Goal: Information Seeking & Learning: Learn about a topic

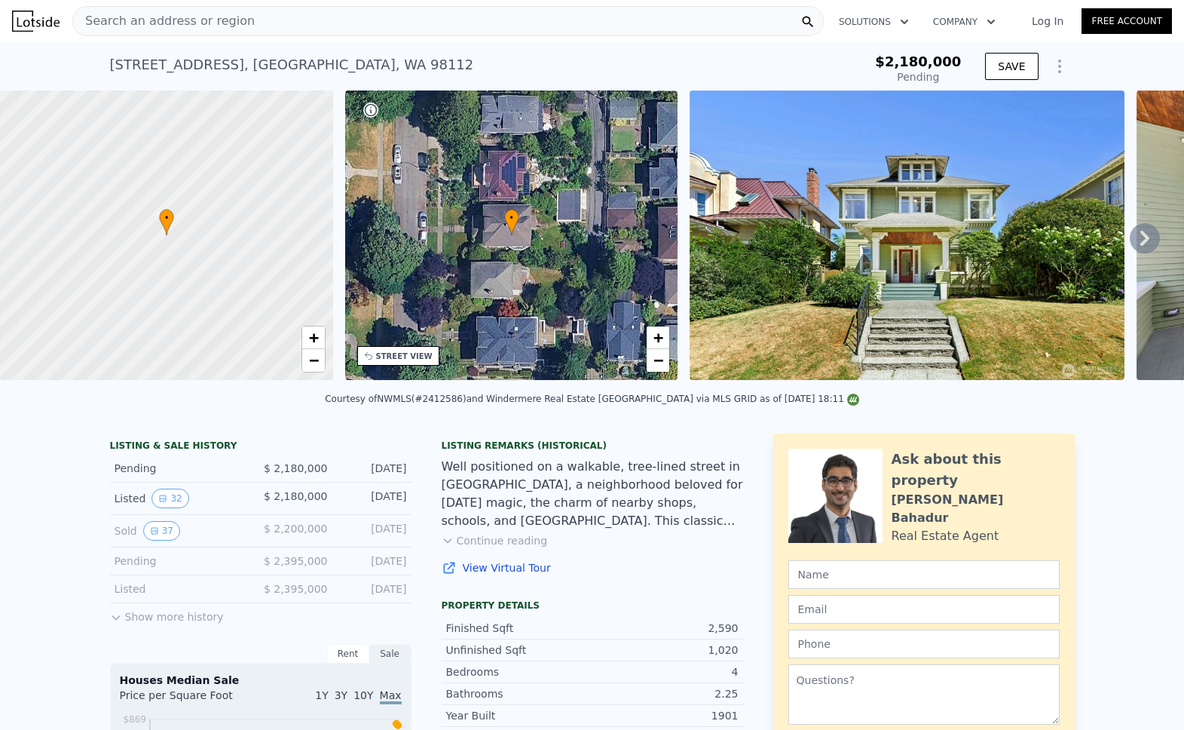
click at [572, 234] on div "• + −" at bounding box center [511, 234] width 333 height 289
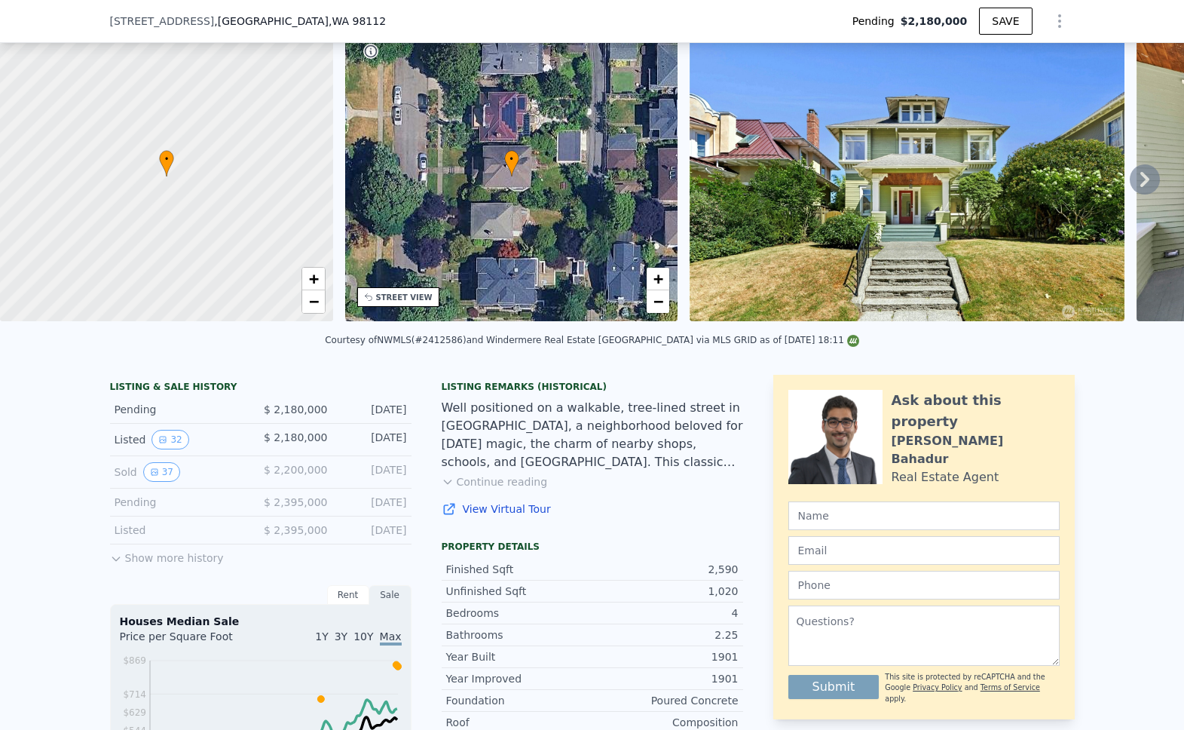
scroll to position [182, 0]
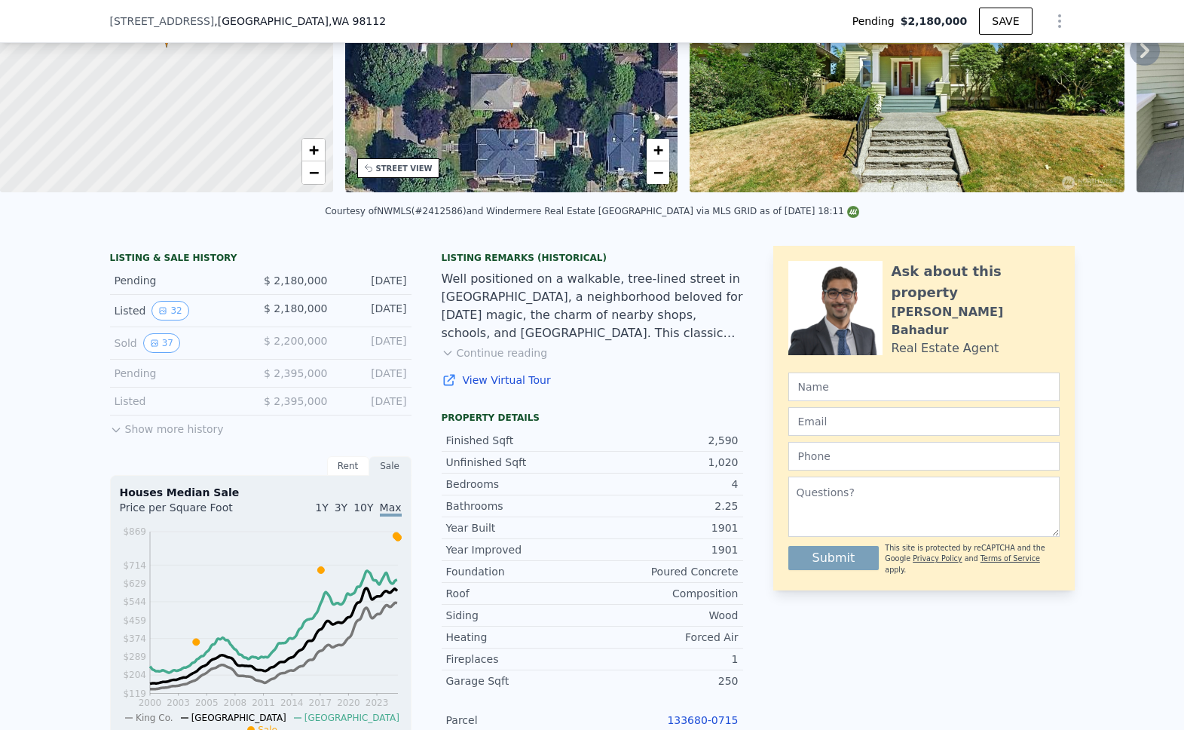
click at [117, 430] on icon at bounding box center [115, 430] width 7 height 4
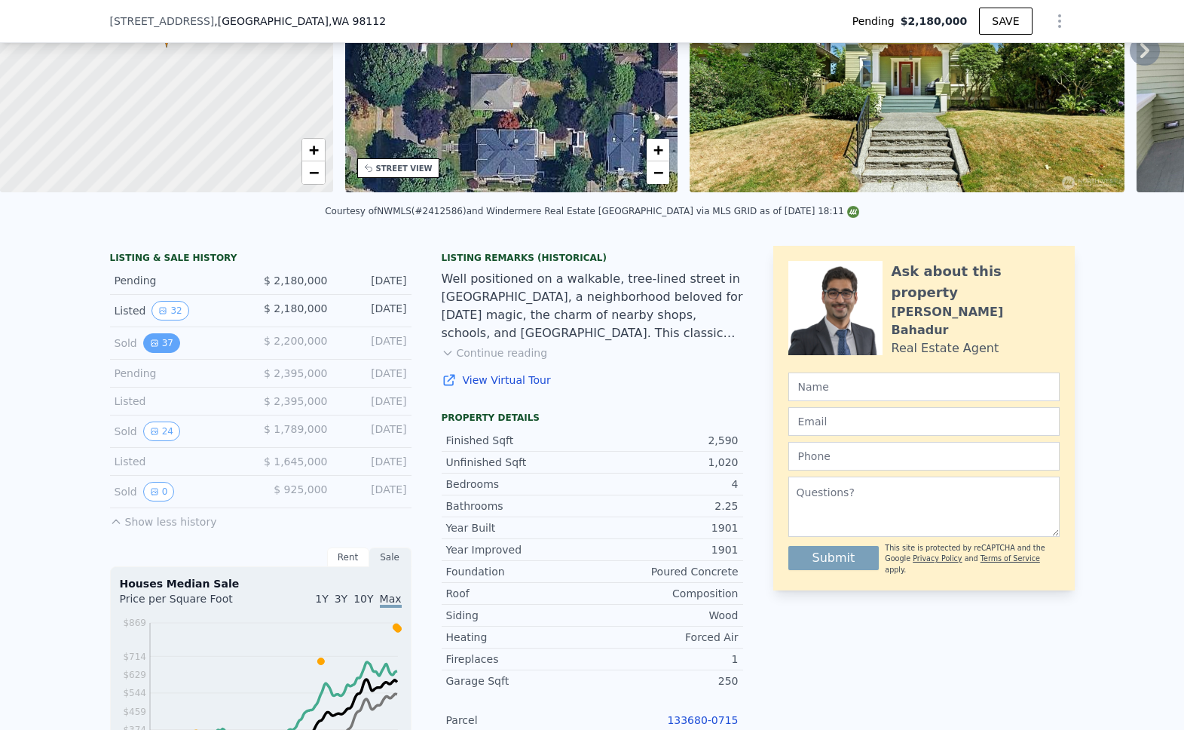
click at [158, 339] on button "37" at bounding box center [161, 343] width 37 height 20
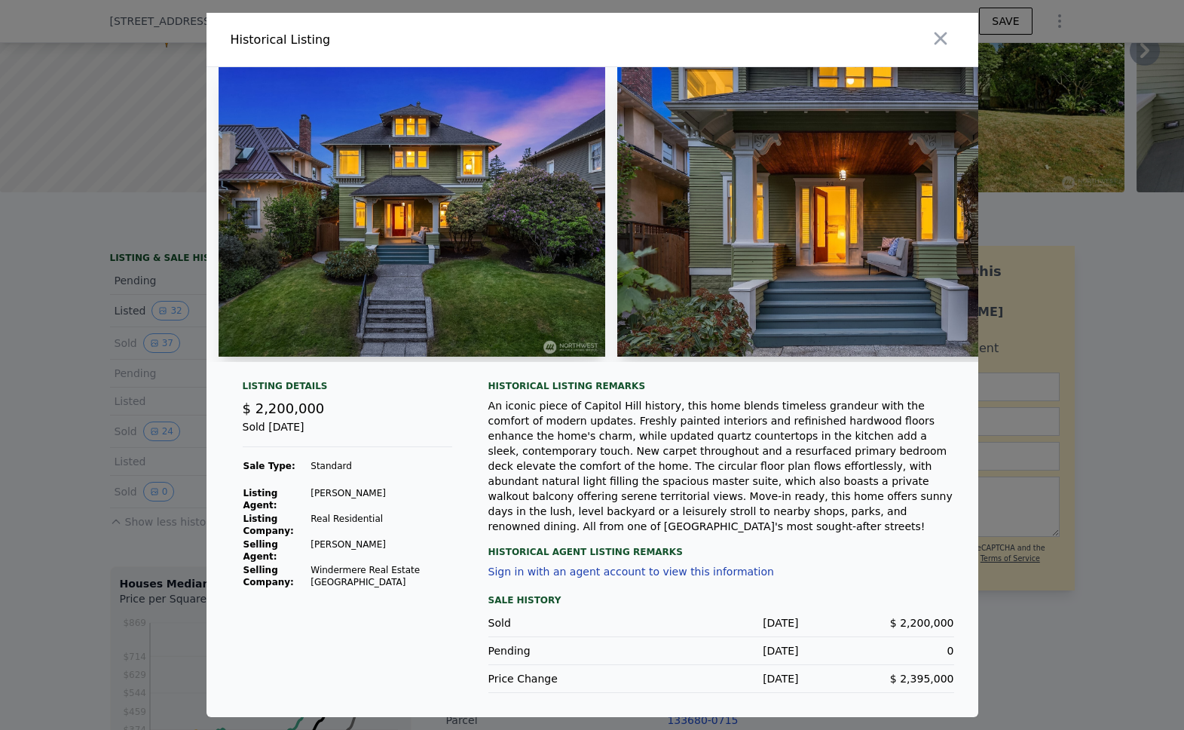
click at [144, 332] on div at bounding box center [592, 365] width 1184 height 730
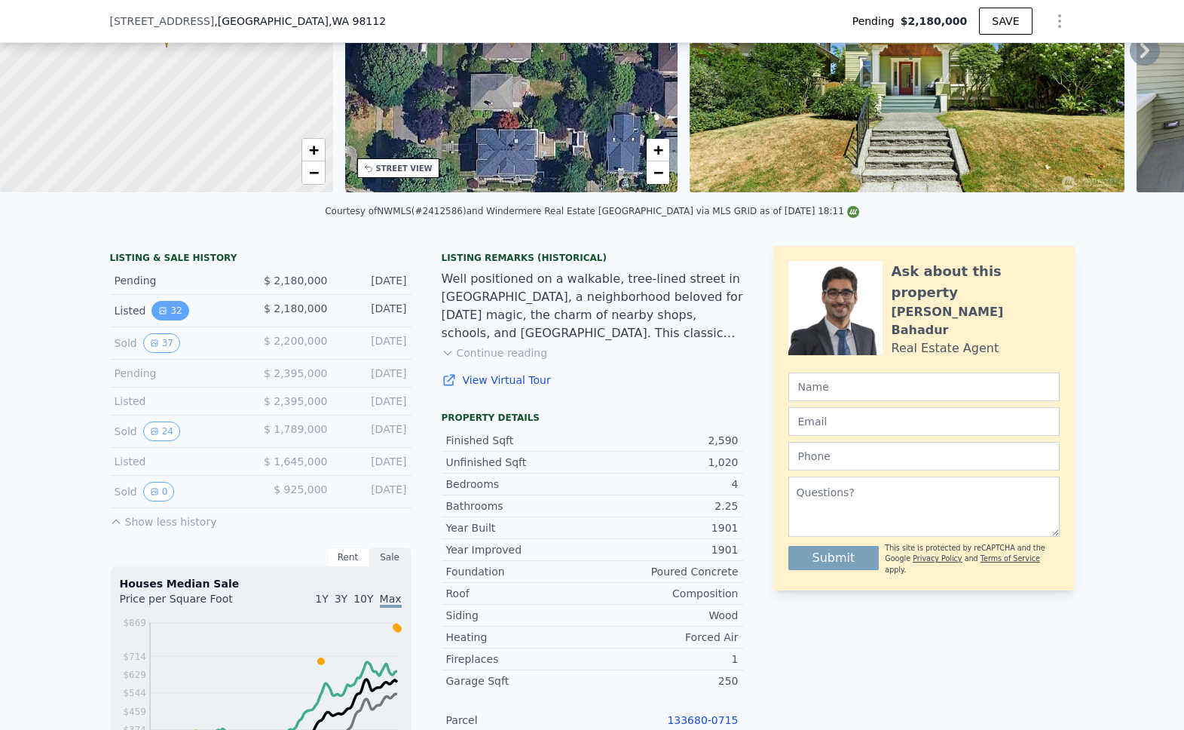
click at [168, 308] on button "32" at bounding box center [169, 311] width 37 height 20
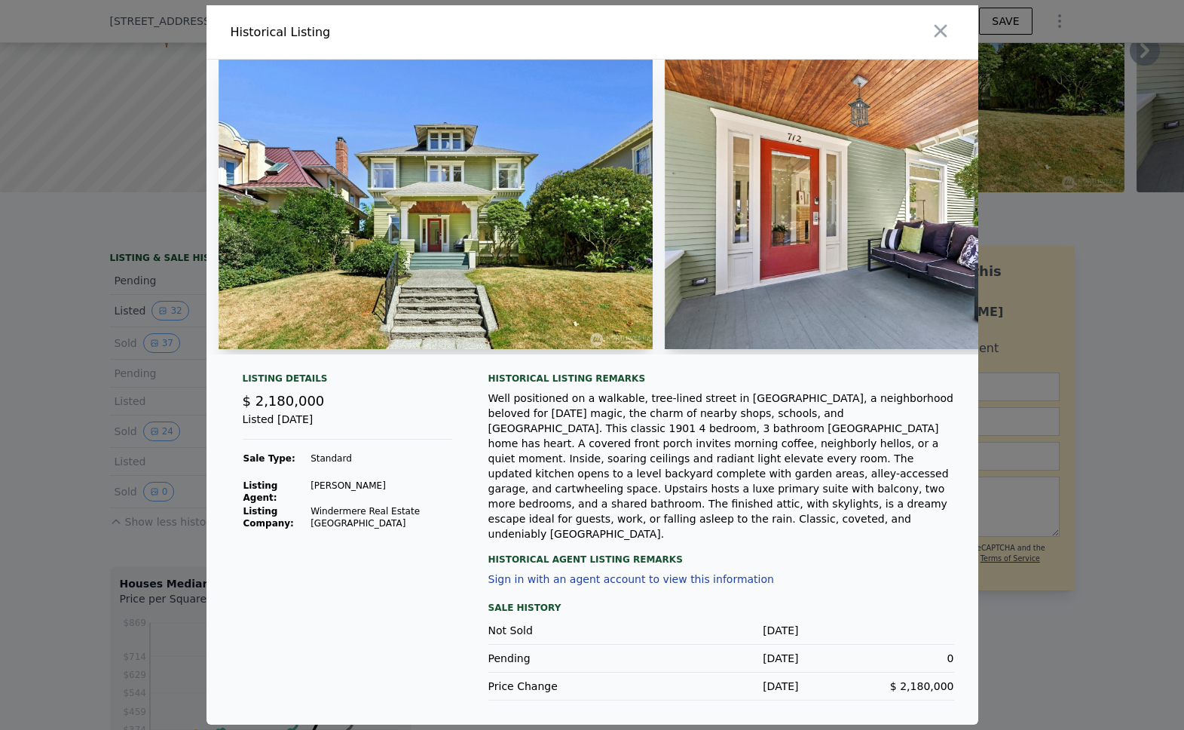
click at [85, 363] on div at bounding box center [592, 365] width 1184 height 730
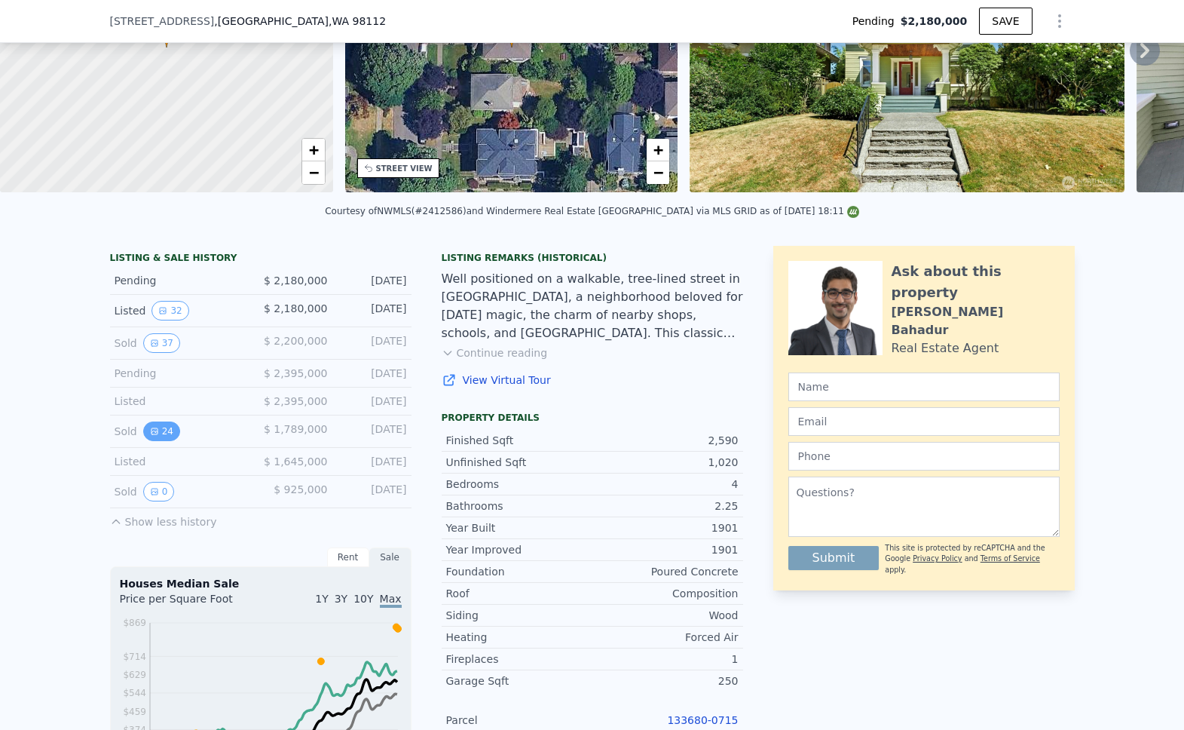
click at [155, 429] on icon "View historical data" at bounding box center [154, 431] width 9 height 9
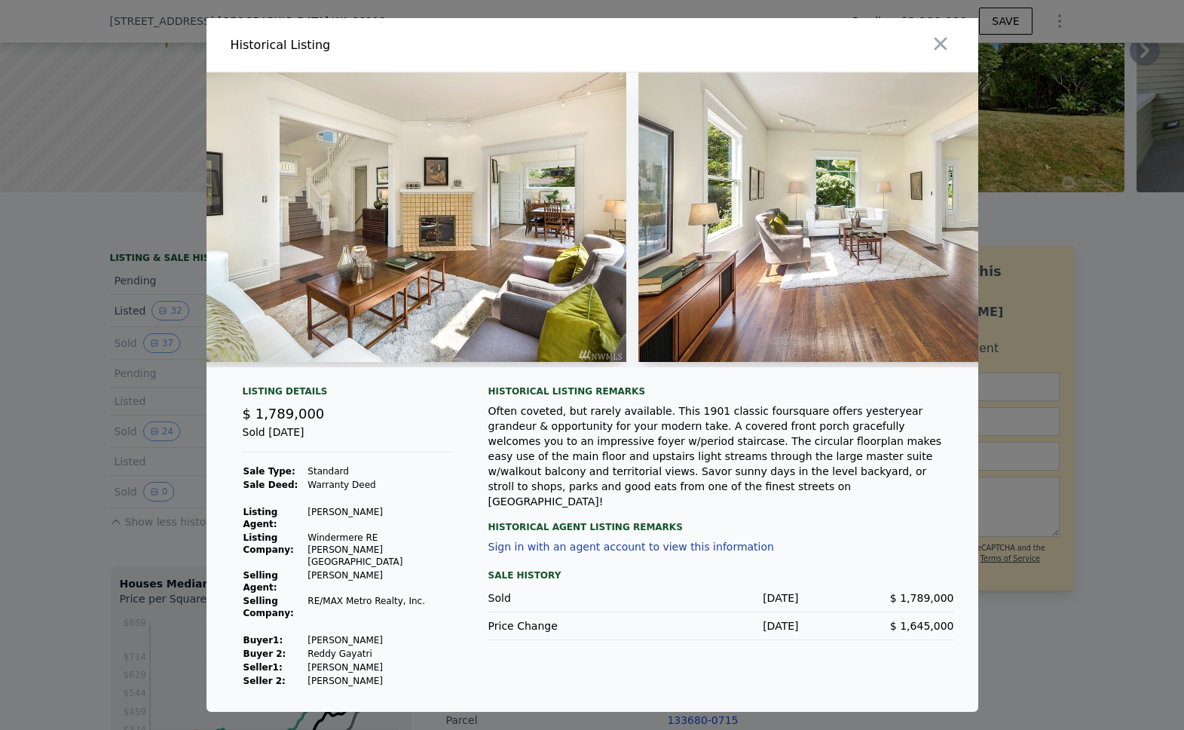
scroll to position [0, 2807]
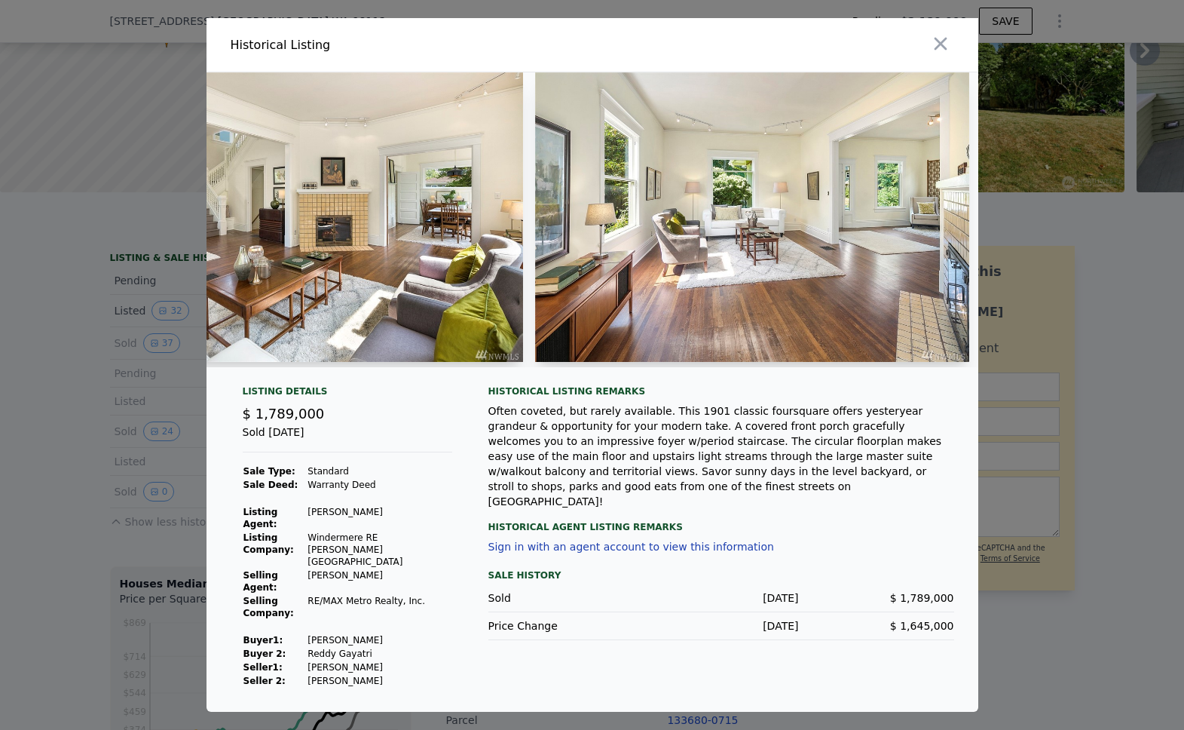
click at [163, 378] on div at bounding box center [592, 365] width 1184 height 730
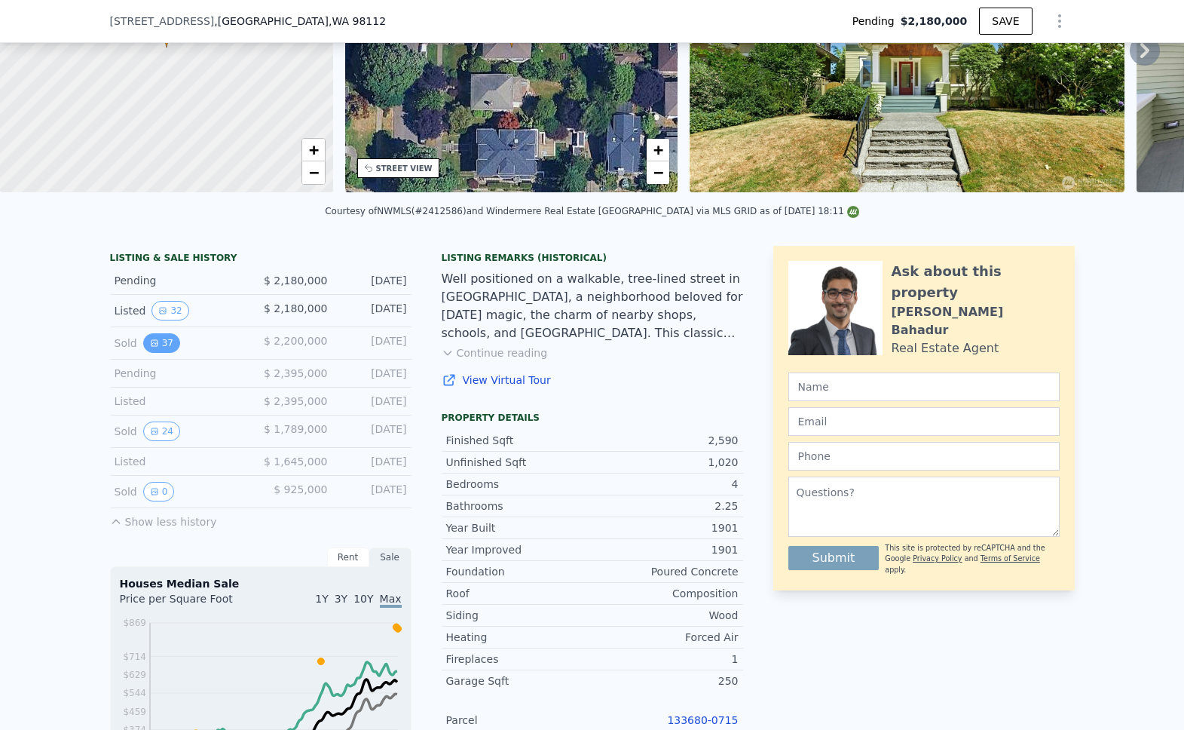
click at [161, 343] on button "37" at bounding box center [161, 343] width 37 height 20
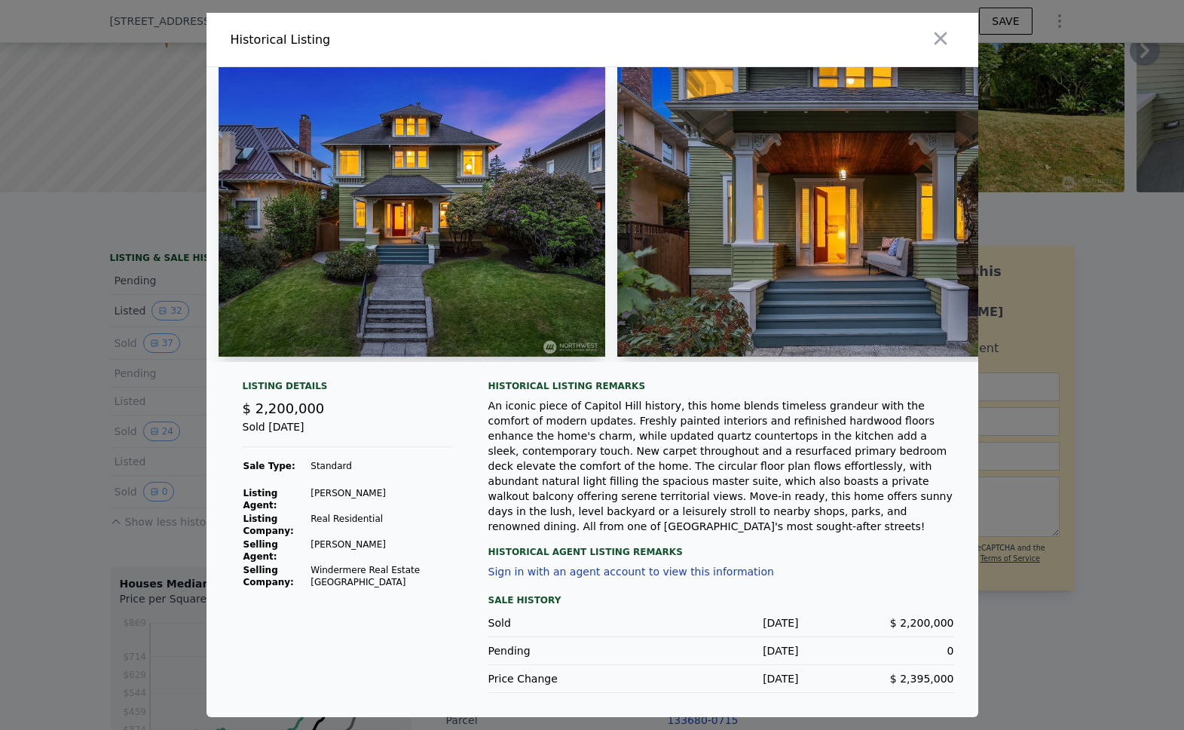
click at [116, 350] on div at bounding box center [592, 365] width 1184 height 730
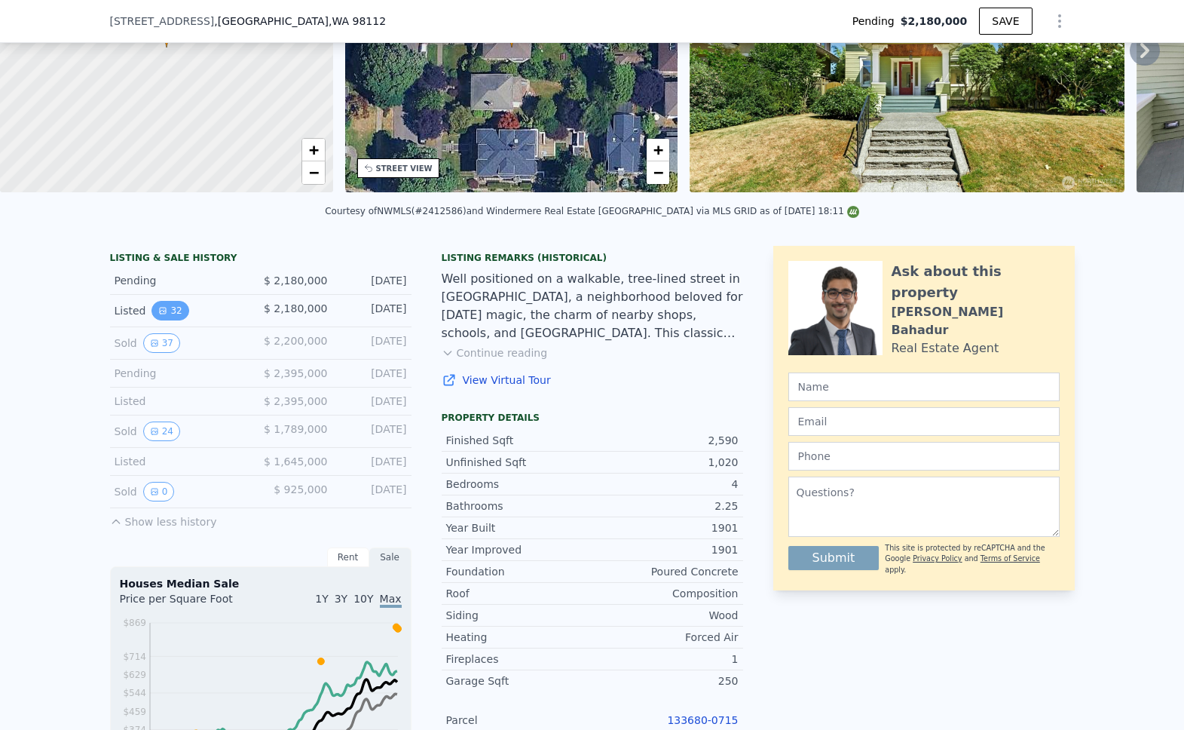
click at [166, 312] on icon "View historical data" at bounding box center [162, 310] width 9 height 9
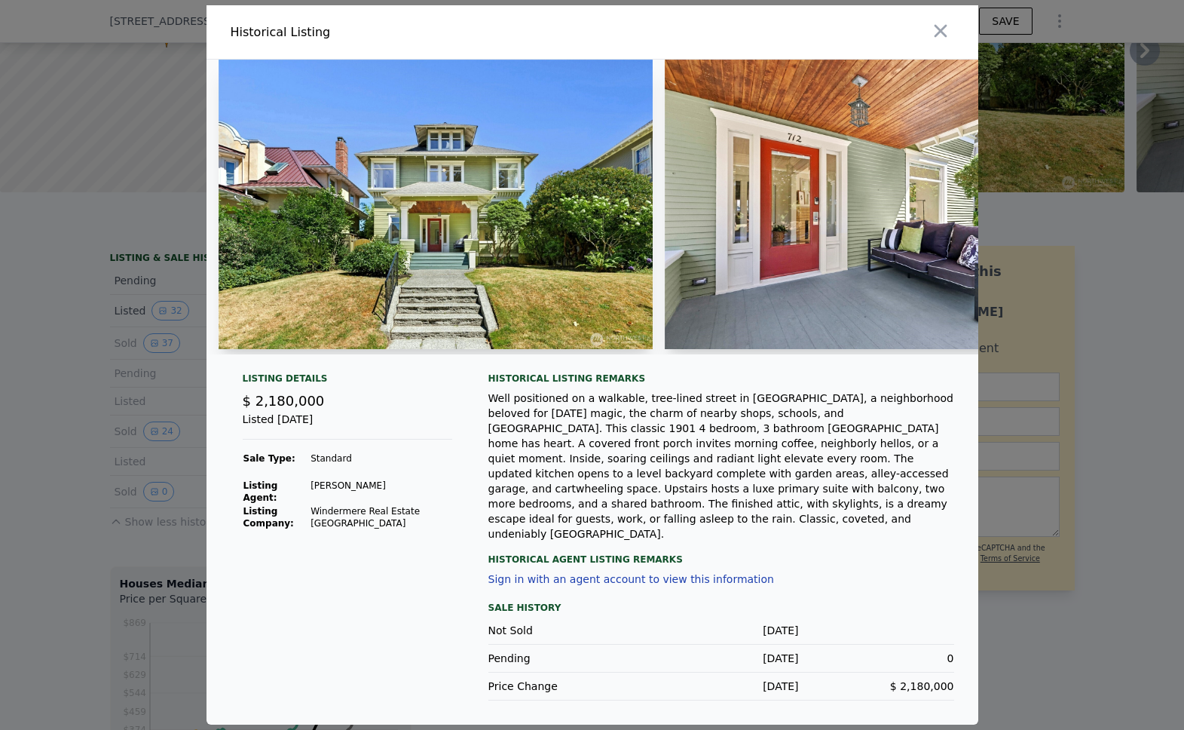
click at [63, 387] on div at bounding box center [592, 365] width 1184 height 730
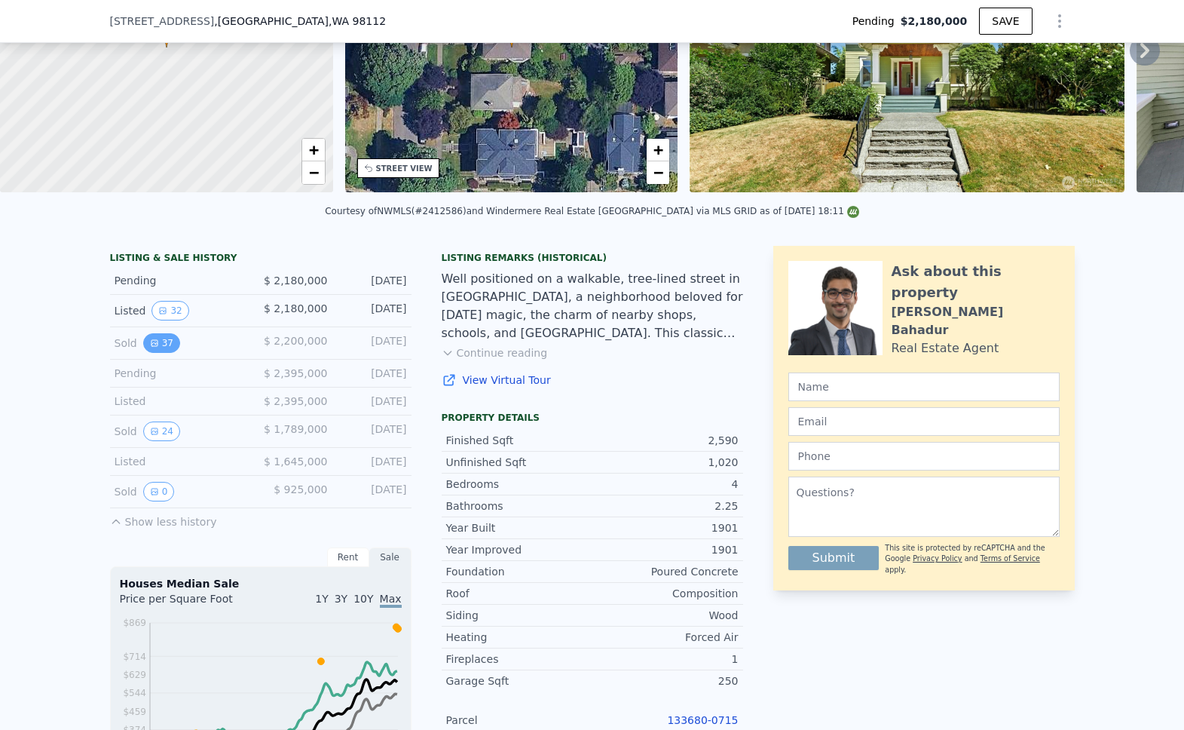
click at [155, 344] on icon "View historical data" at bounding box center [154, 342] width 9 height 9
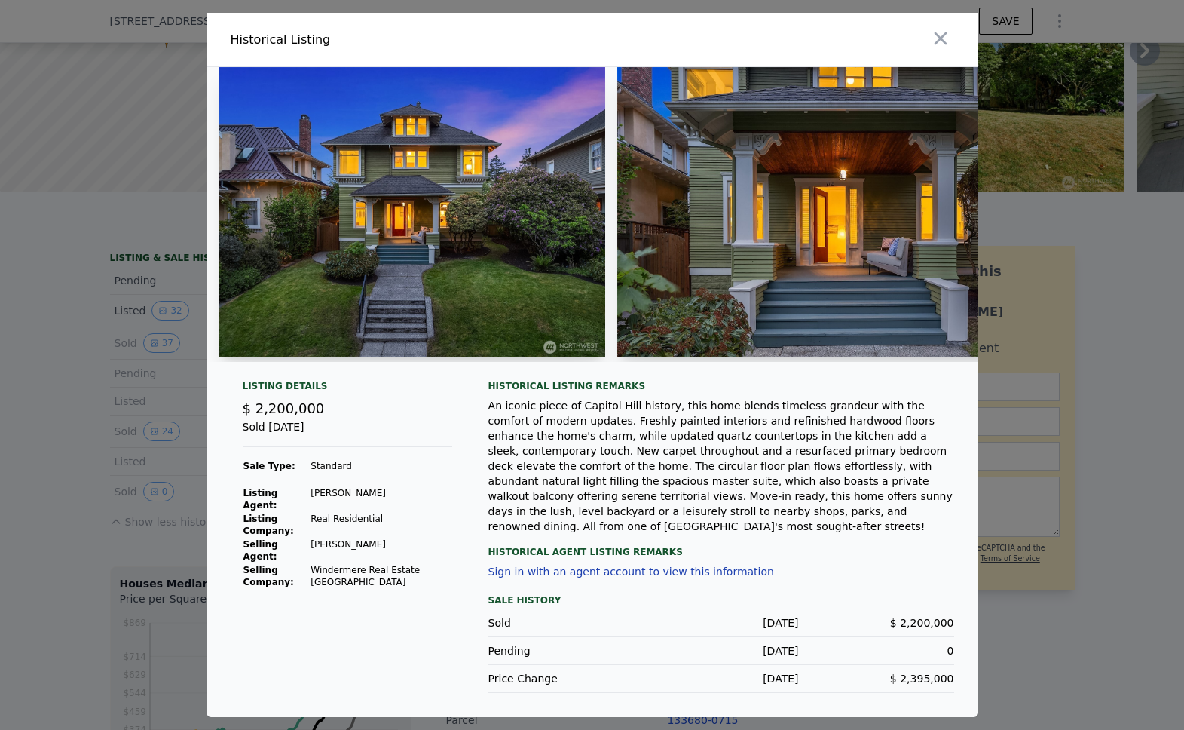
click at [38, 333] on div at bounding box center [592, 365] width 1184 height 730
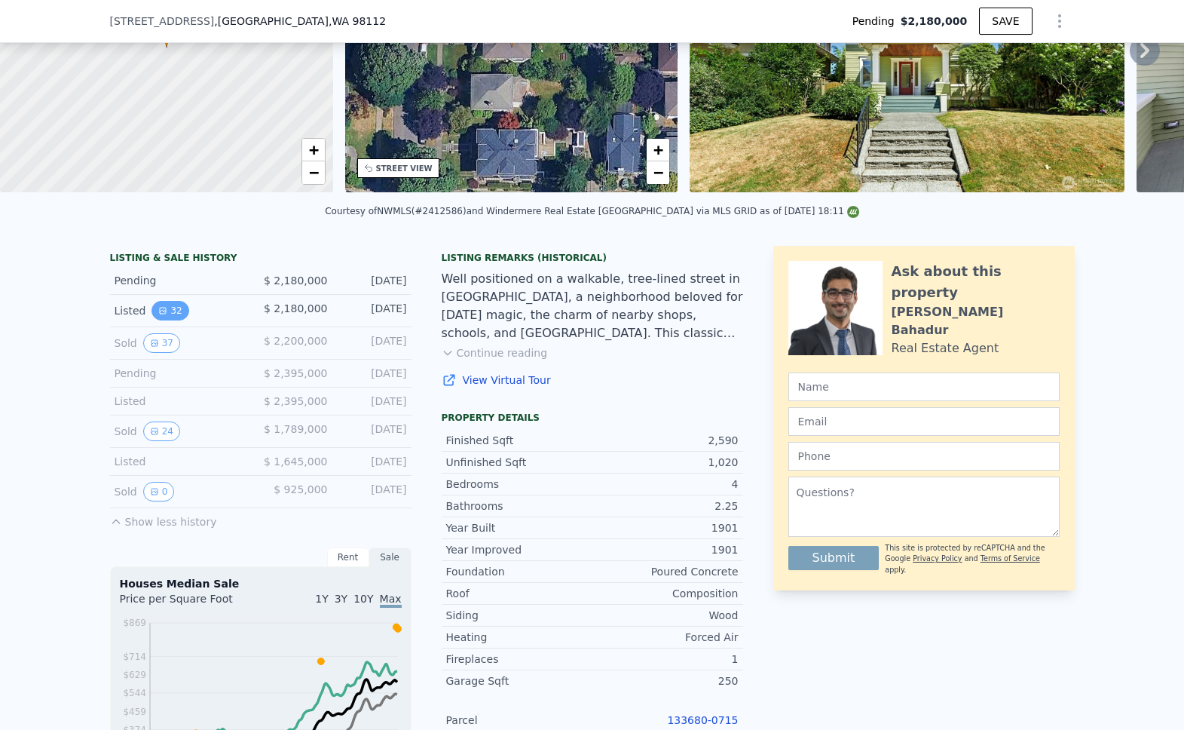
click at [170, 307] on button "32" at bounding box center [169, 311] width 37 height 20
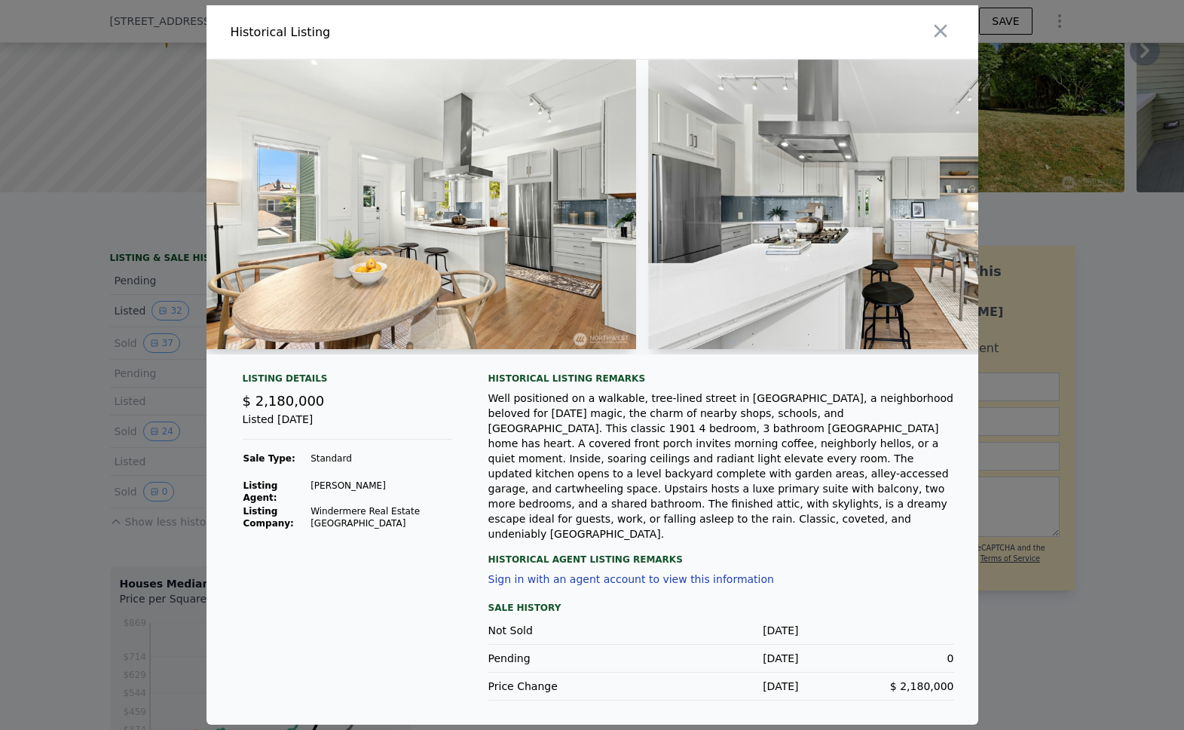
scroll to position [0, 3823]
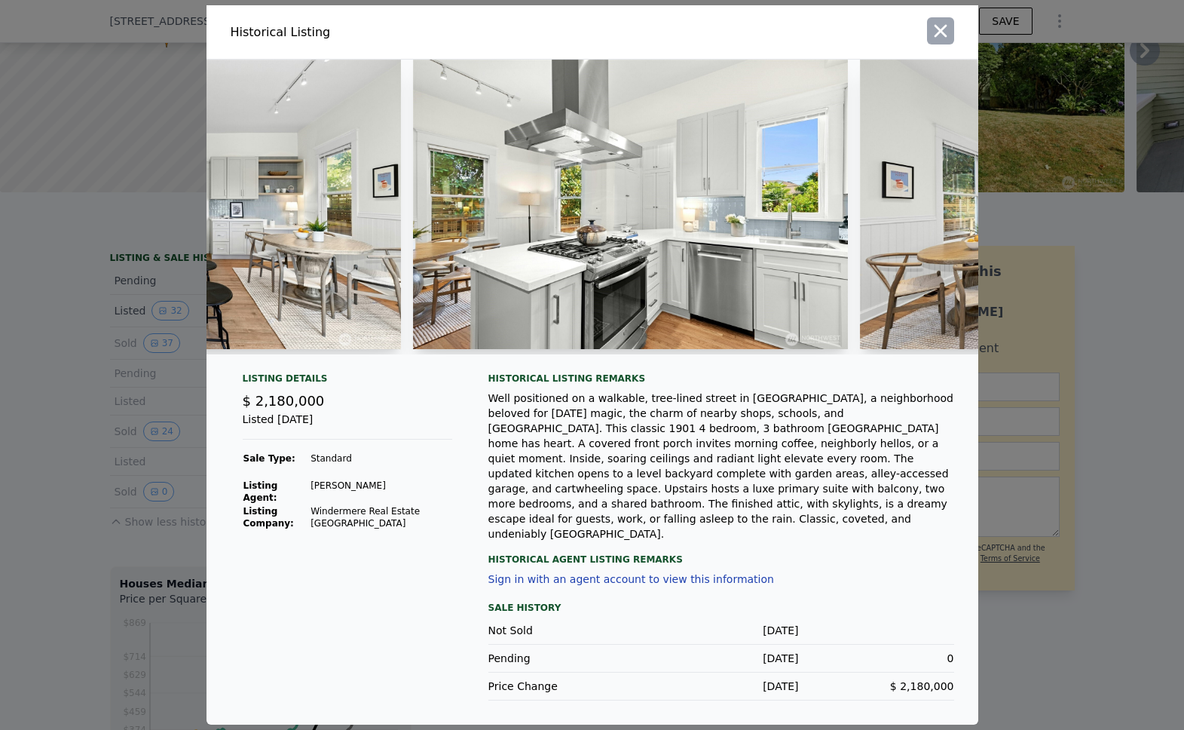
click at [946, 38] on icon "button" at bounding box center [940, 31] width 13 height 13
